Goal: Task Accomplishment & Management: Use online tool/utility

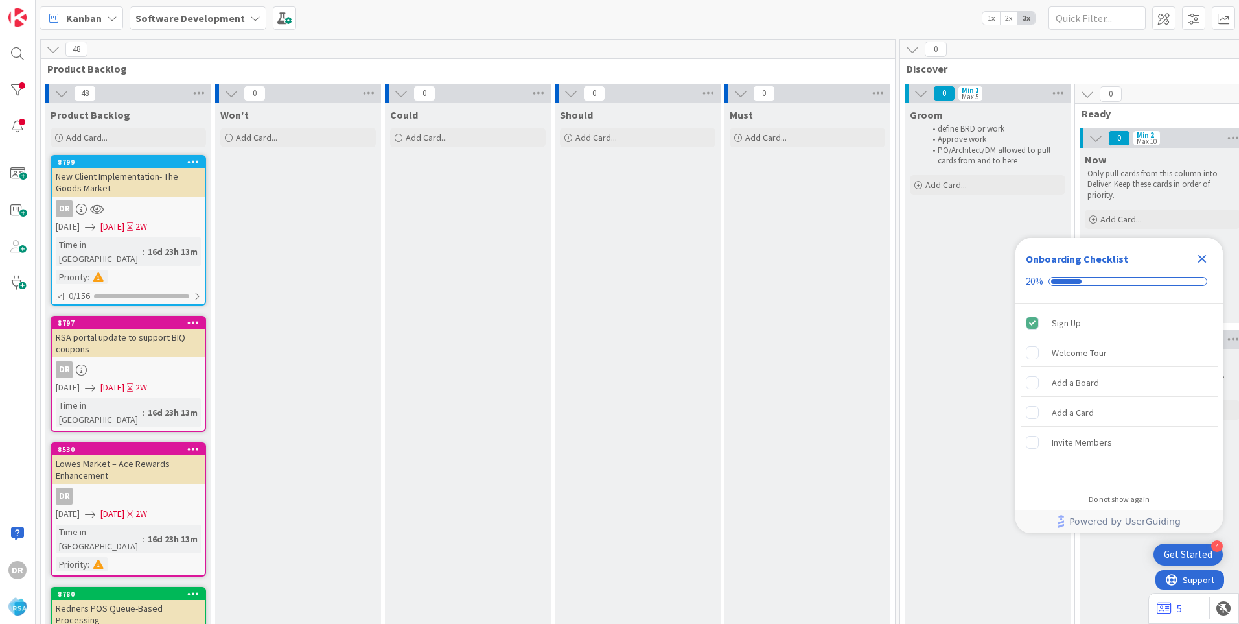
click at [1200, 259] on icon "Close Checklist" at bounding box center [1203, 259] width 16 height 16
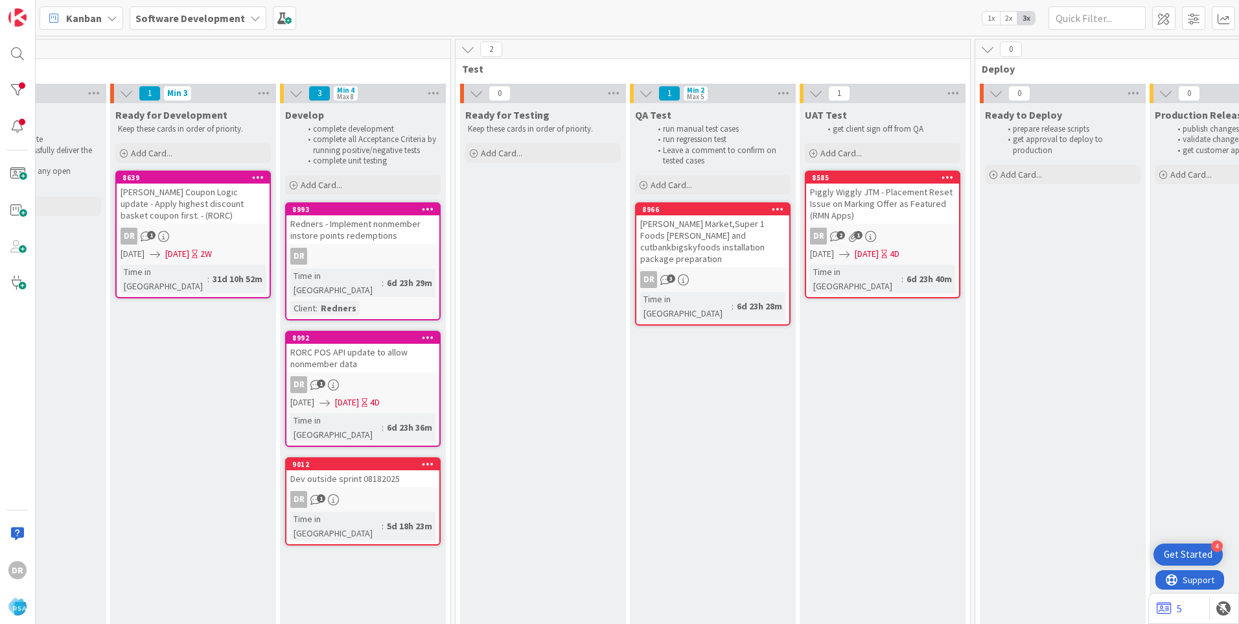
scroll to position [0, 1642]
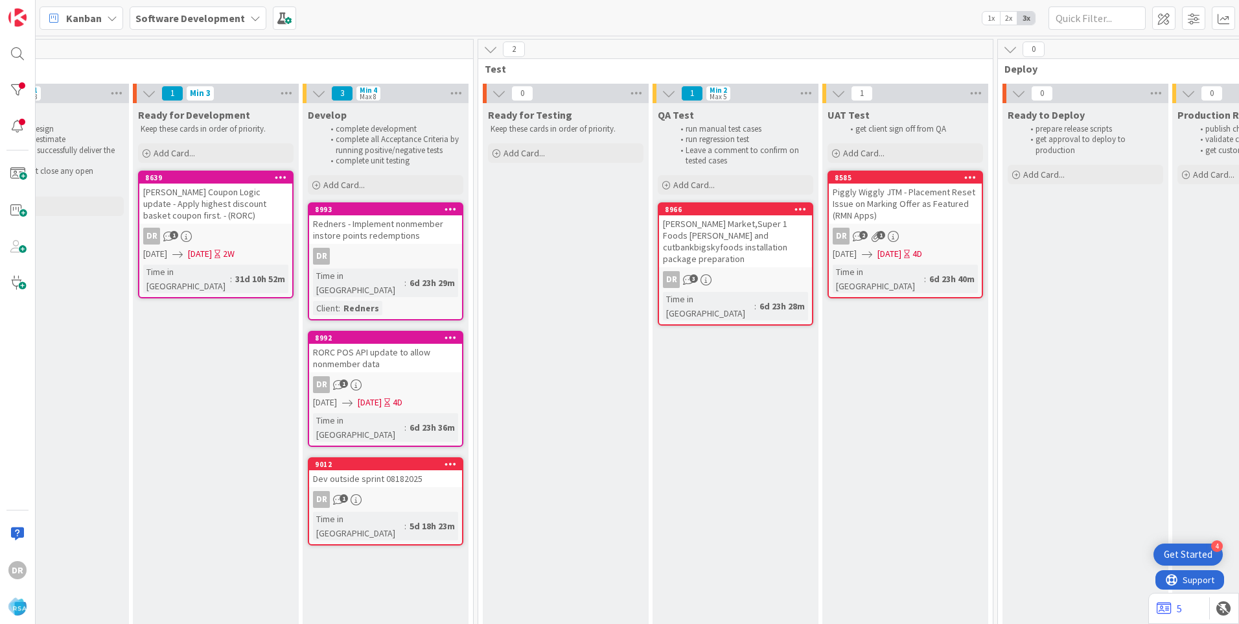
click at [373, 228] on div "Redners - Implement nonmember instore points redemptions" at bounding box center [385, 229] width 153 height 29
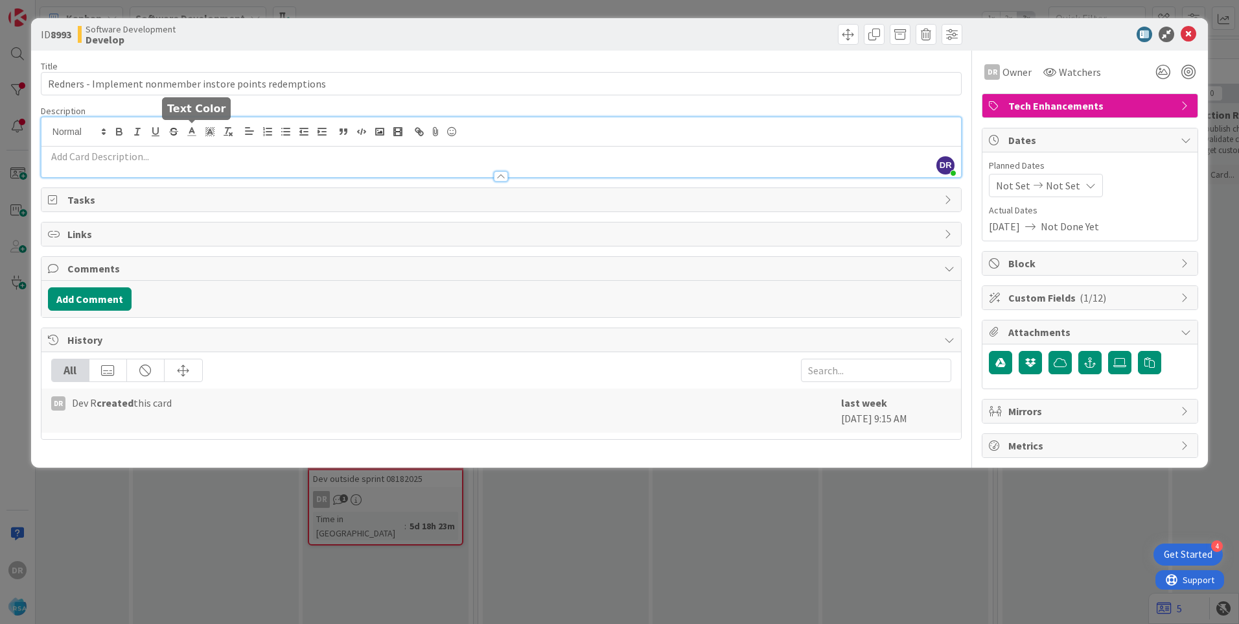
click at [182, 135] on div "DR [PERSON_NAME] just joined" at bounding box center [501, 147] width 920 height 60
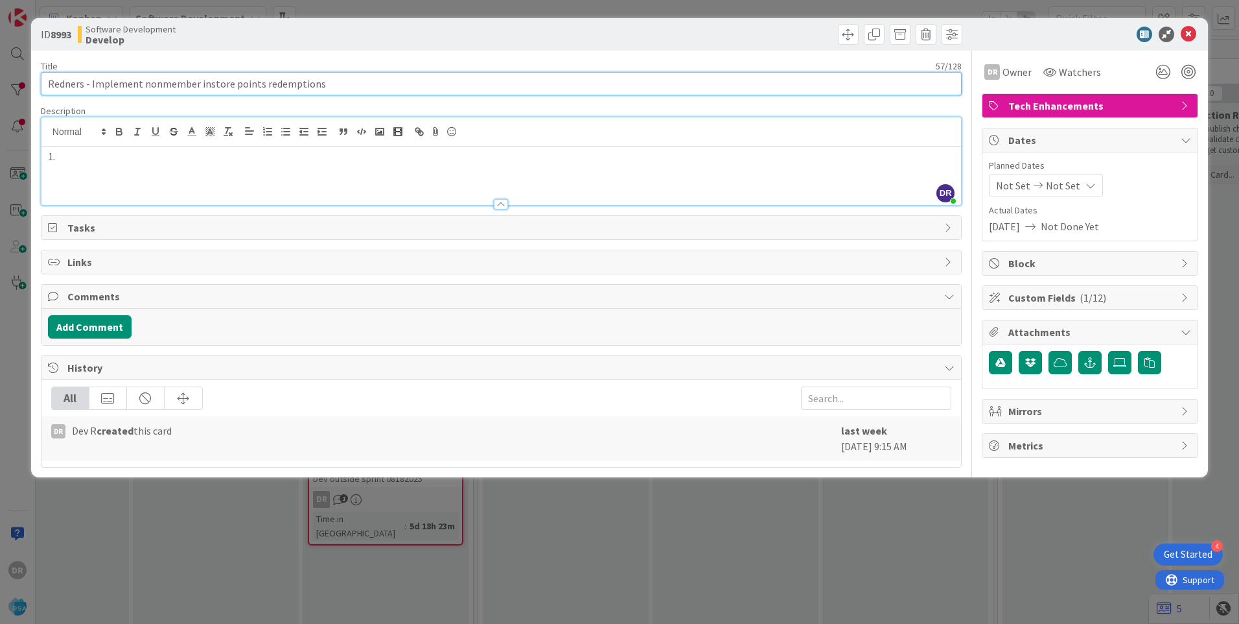
drag, startPoint x: 289, startPoint y: 92, endPoint x: 194, endPoint y: 87, distance: 95.4
click at [194, 87] on input "Redners - Implement nonmember instore points redemptions" at bounding box center [501, 83] width 921 height 23
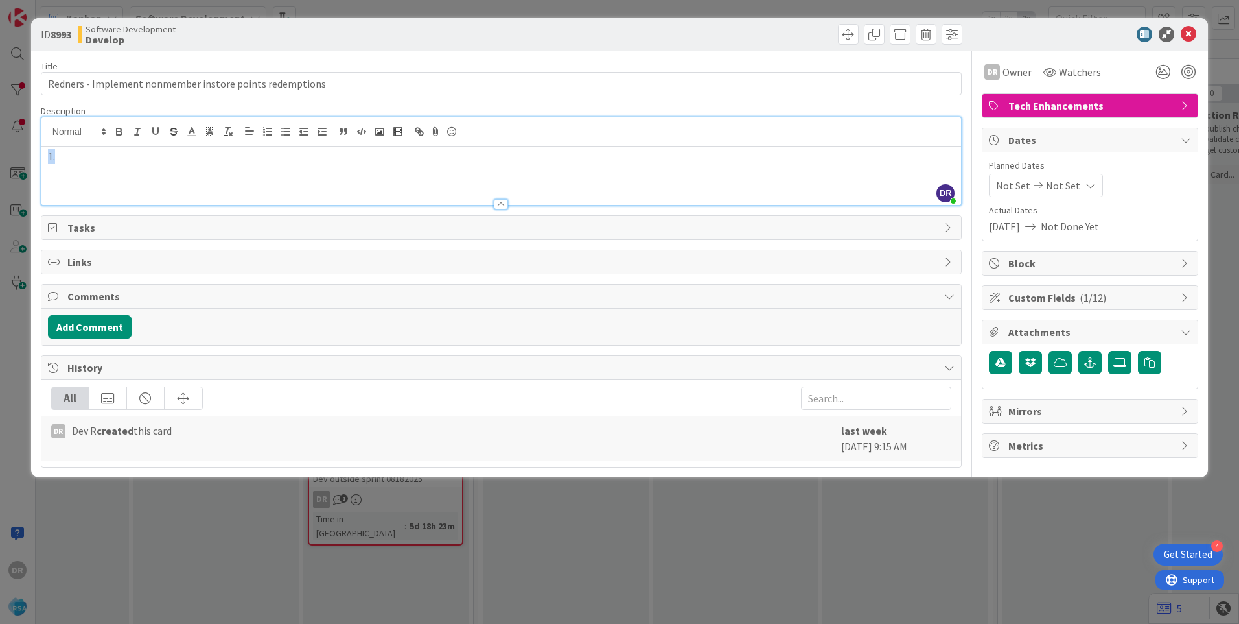
drag, startPoint x: 71, startPoint y: 162, endPoint x: 43, endPoint y: 158, distance: 27.6
click at [43, 158] on div "1." at bounding box center [501, 176] width 920 height 58
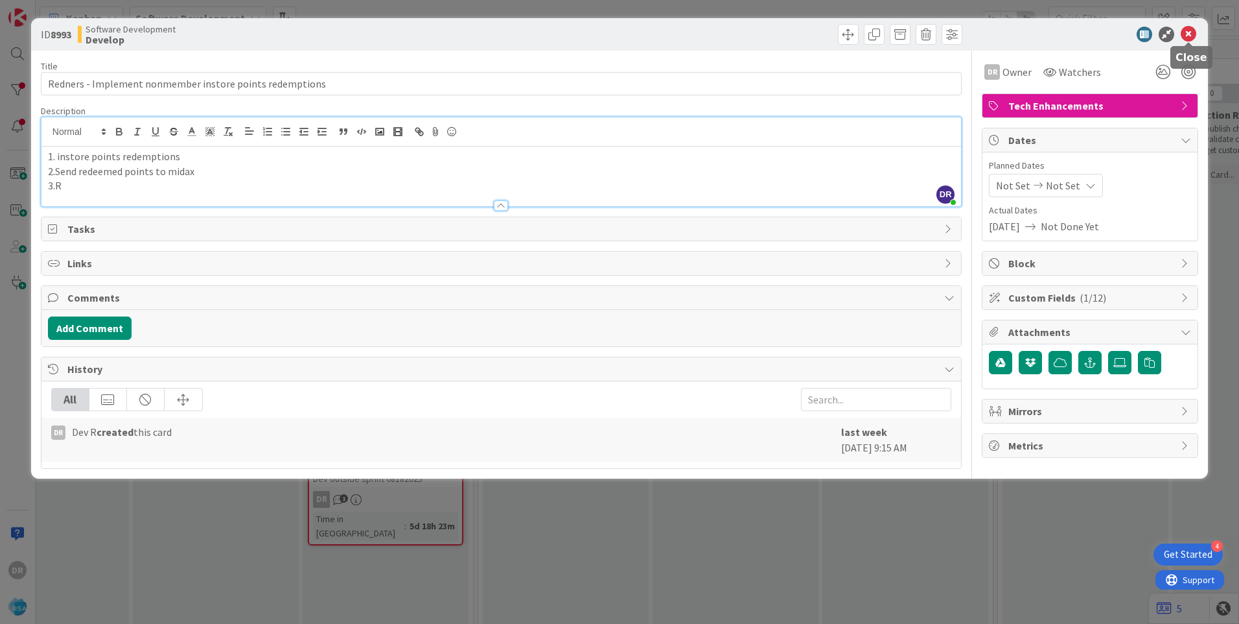
click at [1188, 31] on icon at bounding box center [1189, 35] width 16 height 16
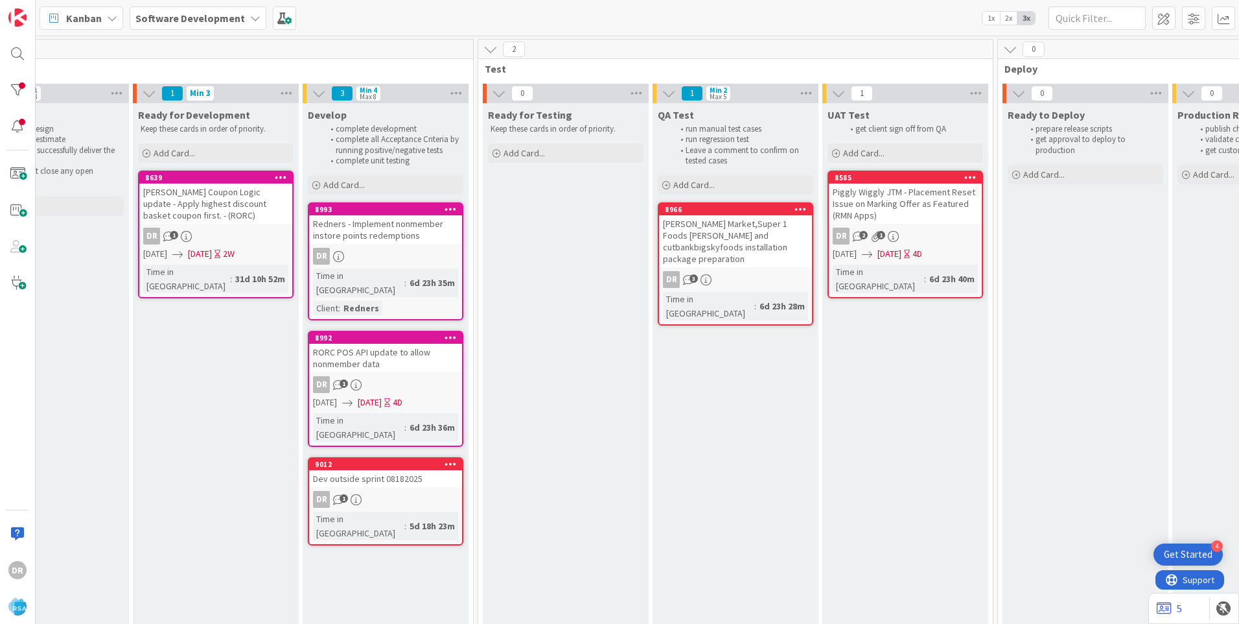
click at [381, 226] on div "Redners - Implement nonmember instore points redemptions" at bounding box center [385, 229] width 153 height 29
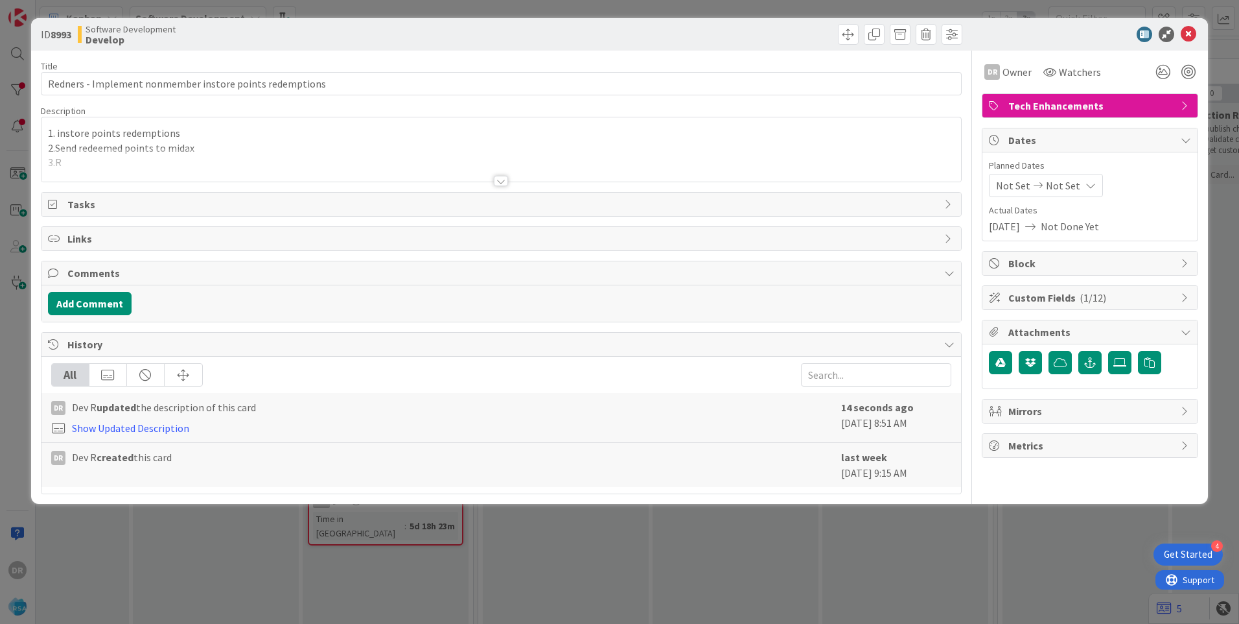
click at [69, 163] on div at bounding box center [501, 164] width 920 height 33
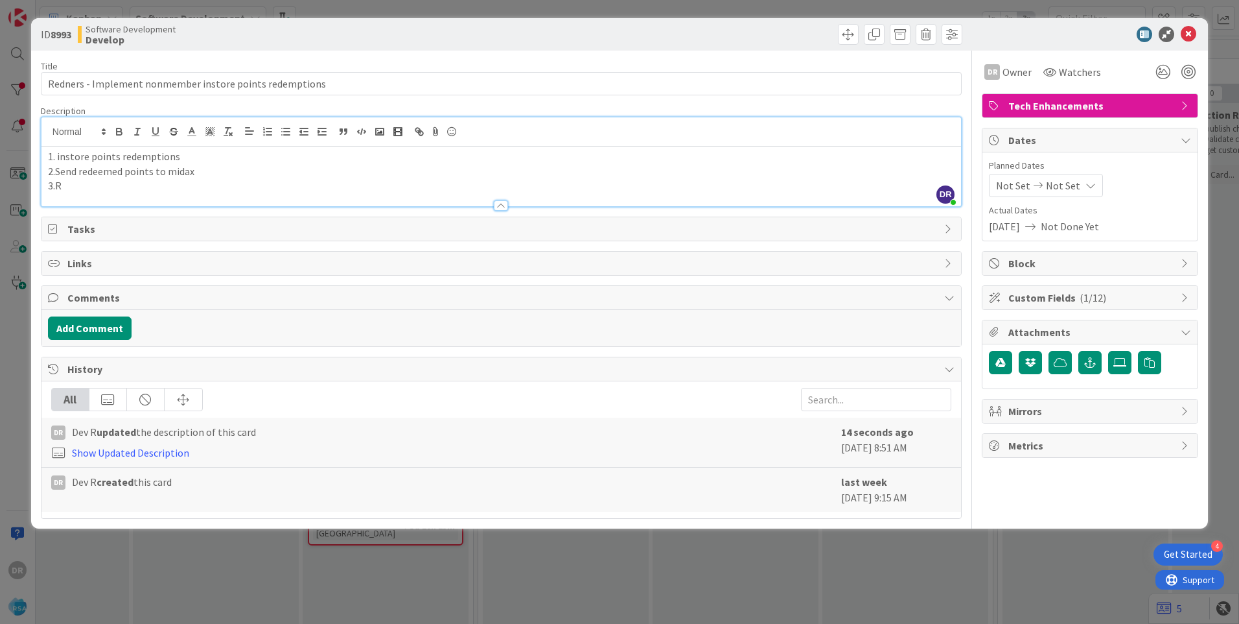
click at [67, 189] on p "3.R" at bounding box center [501, 185] width 907 height 15
click at [316, 187] on p "3.Remove applied coupon discount from transaction total" at bounding box center [501, 185] width 907 height 15
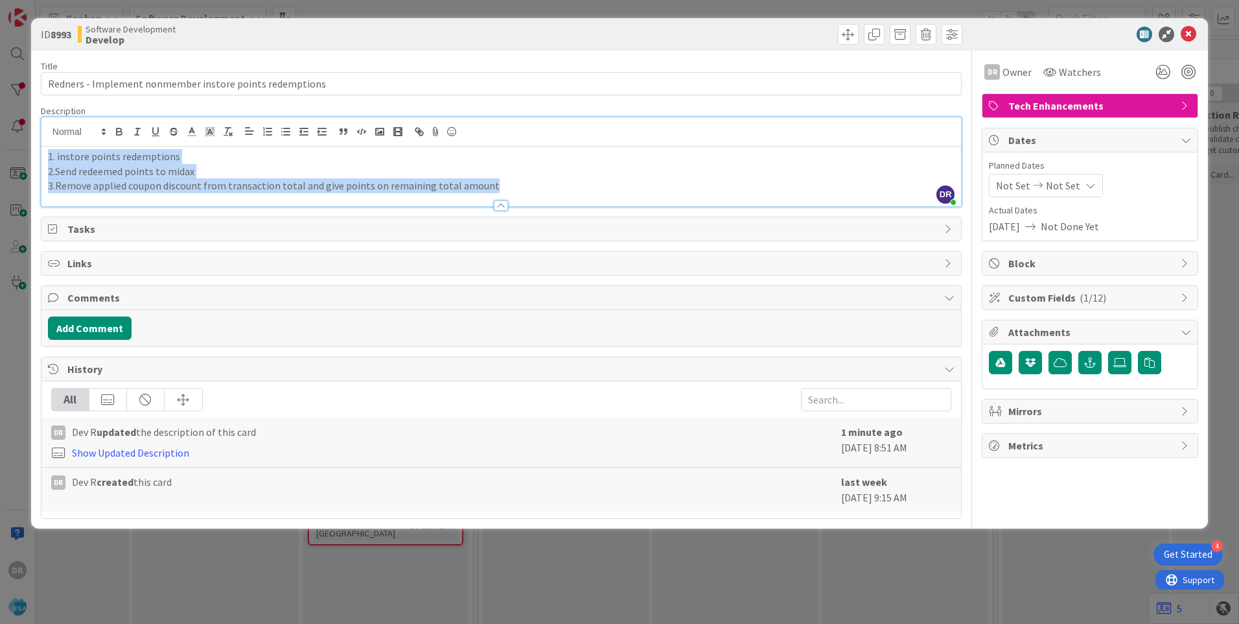
copy div "1. instore points redemptions 2.Send redeemed points to midax 3.Remove applied …"
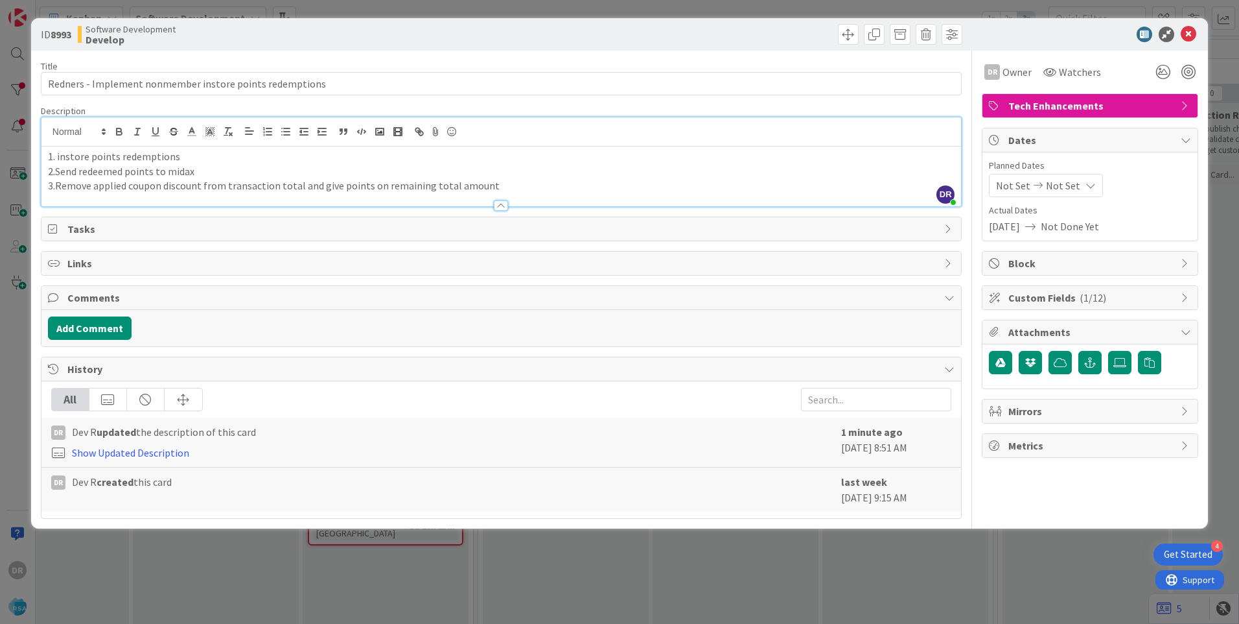
click at [500, 187] on p "3.Remove applied coupon discount from transaction total and give points on rema…" at bounding box center [501, 185] width 907 height 15
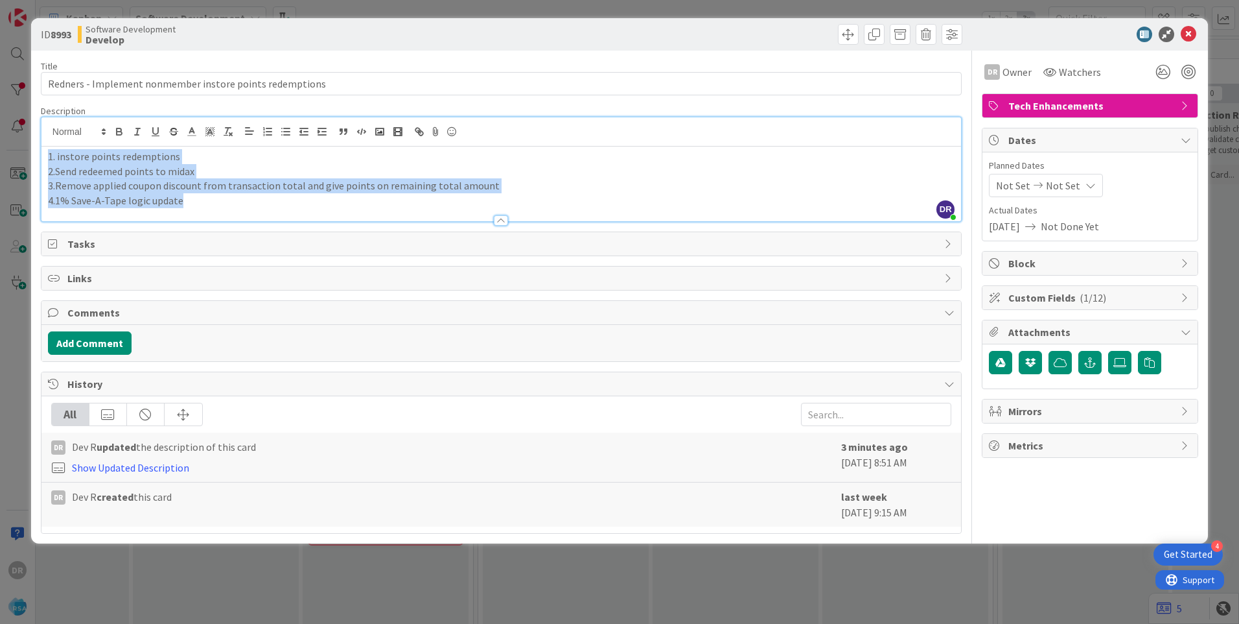
drag, startPoint x: 204, startPoint y: 204, endPoint x: 43, endPoint y: 159, distance: 167.7
click at [43, 159] on div "1. instore points redemptions 2.Send redeemed points to midax 3.Remove applied …" at bounding box center [501, 184] width 920 height 75
click at [60, 158] on p "1. instore points redemptions" at bounding box center [501, 156] width 907 height 15
copy div "1. Instore points redemptions 2.Send redeemed points to midax 3.Remove applied …"
